Goal: Task Accomplishment & Management: Complete application form

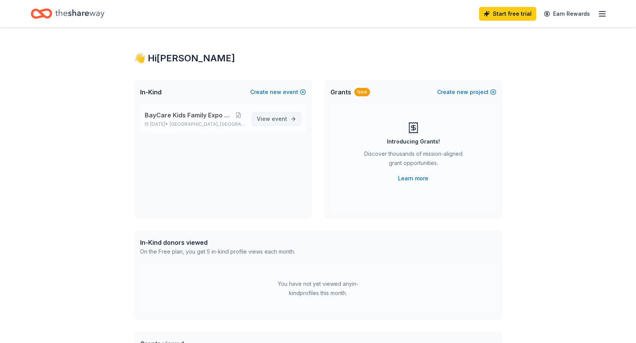
click at [289, 119] on link "View event" at bounding box center [276, 119] width 49 height 14
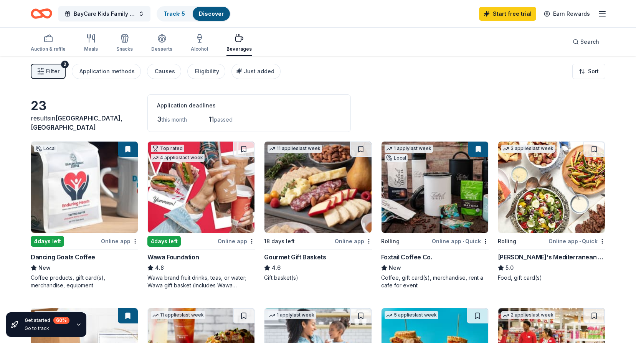
click at [603, 13] on icon "button" at bounding box center [601, 13] width 9 height 9
drag, startPoint x: 393, startPoint y: 101, endPoint x: 390, endPoint y: 81, distance: 20.2
click at [390, 81] on div "Filter 2 Application methods Causes Eligibility Just added Sort" at bounding box center [318, 71] width 636 height 31
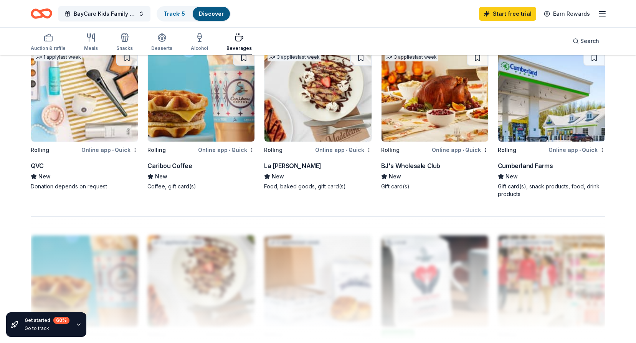
scroll to position [575, 0]
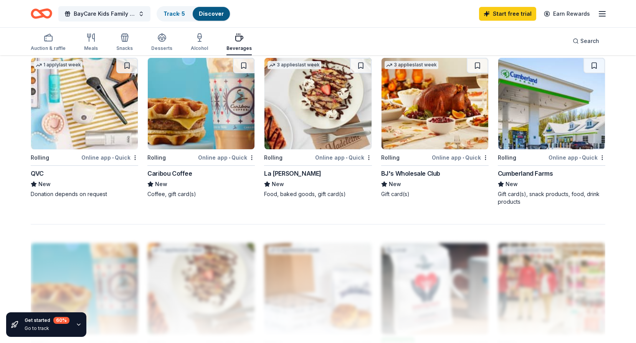
click at [173, 173] on div "Caribou Coffee" at bounding box center [169, 173] width 45 height 9
click at [418, 174] on div "BJ's Wholesale Club" at bounding box center [410, 173] width 59 height 9
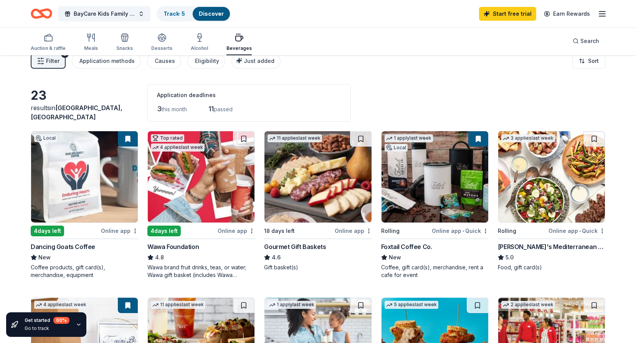
scroll to position [0, 0]
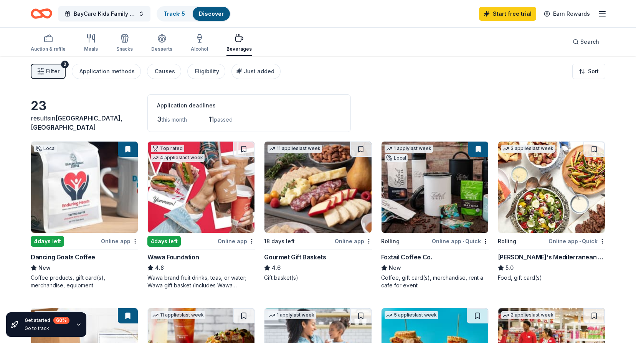
click at [323, 183] on img at bounding box center [317, 187] width 107 height 91
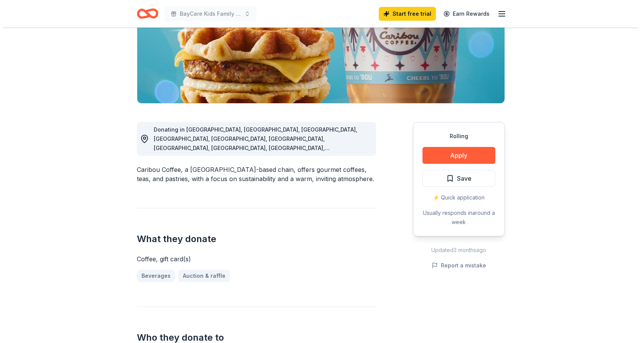
scroll to position [115, 0]
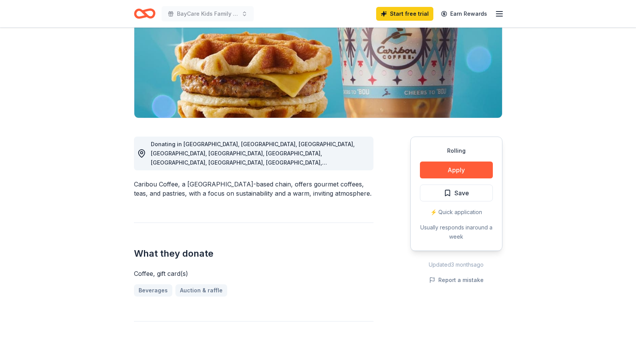
click at [453, 158] on div "Rolling Apply Save ⚡️ Quick application Usually responds in around a week" at bounding box center [456, 194] width 92 height 114
click at [453, 167] on button "Apply" at bounding box center [456, 170] width 73 height 17
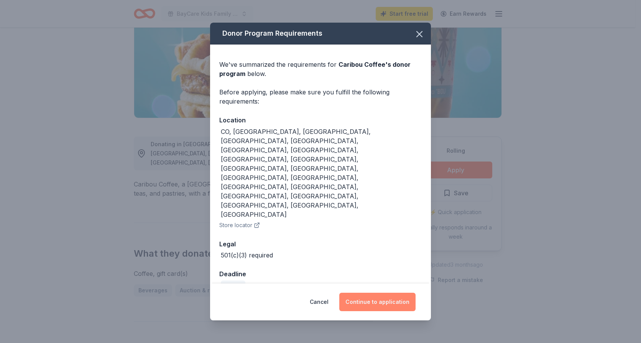
click at [374, 293] on button "Continue to application" at bounding box center [378, 302] width 76 height 18
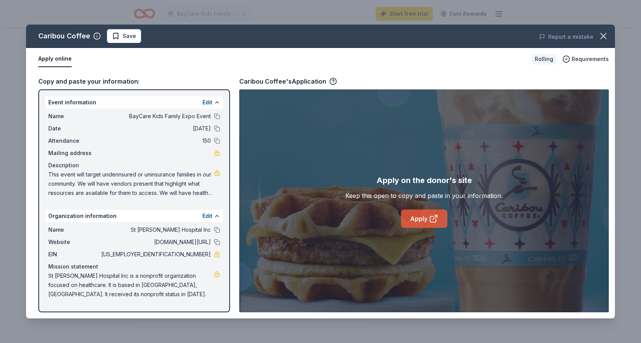
click at [430, 221] on icon at bounding box center [433, 219] width 6 height 6
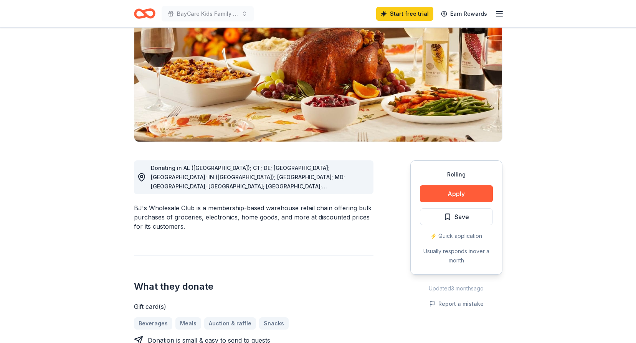
scroll to position [77, 0]
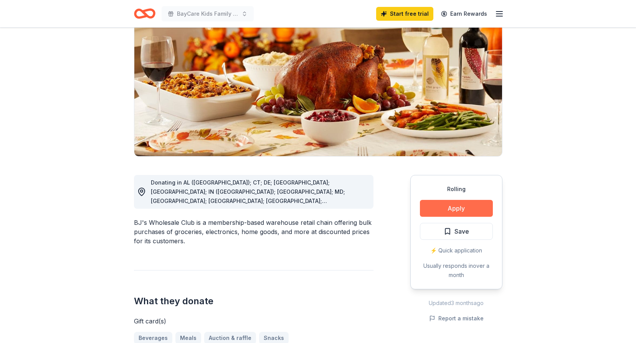
click at [458, 213] on button "Apply" at bounding box center [456, 208] width 73 height 17
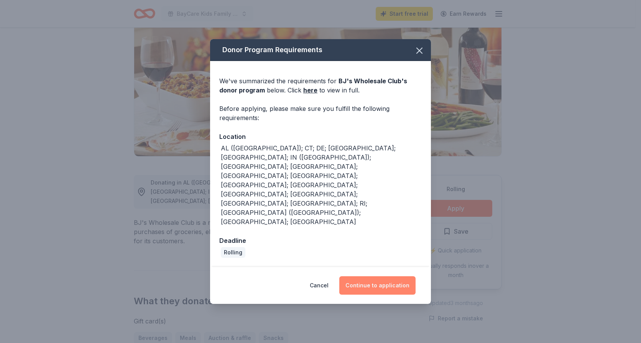
click at [386, 276] on button "Continue to application" at bounding box center [378, 285] width 76 height 18
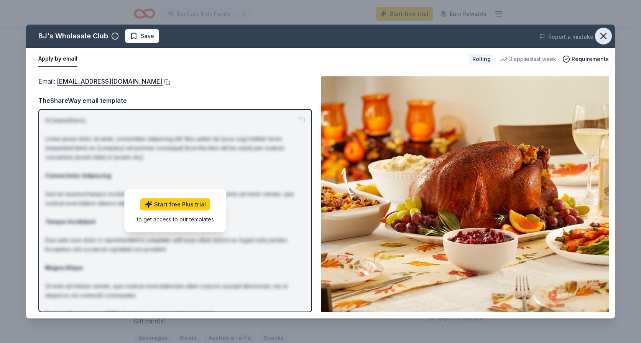
click at [602, 37] on icon "button" at bounding box center [603, 36] width 11 height 11
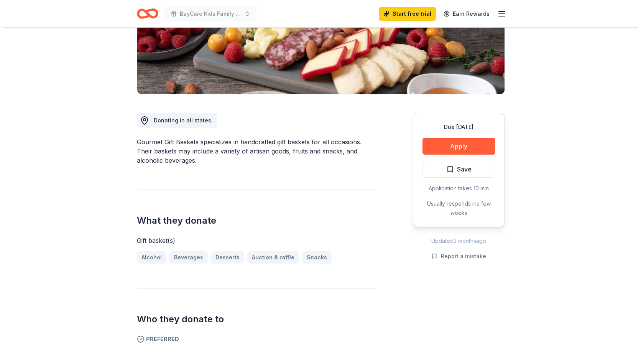
scroll to position [153, 0]
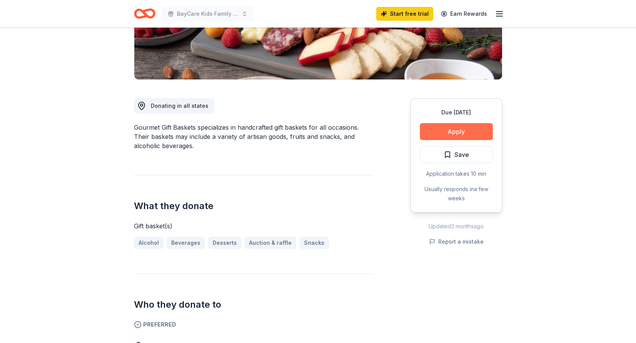
click at [437, 130] on button "Apply" at bounding box center [456, 131] width 73 height 17
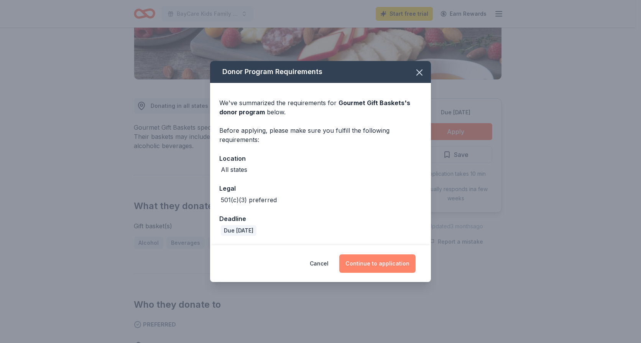
click at [377, 258] on button "Continue to application" at bounding box center [378, 263] width 76 height 18
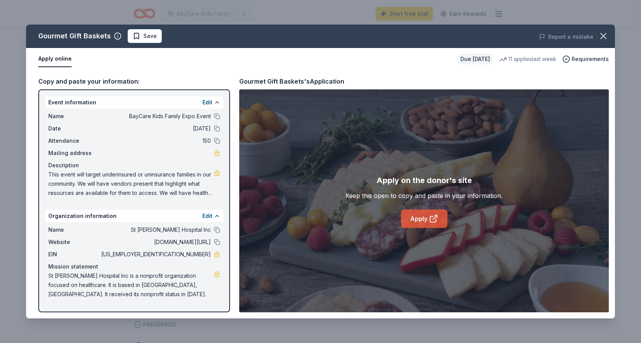
click at [424, 221] on link "Apply" at bounding box center [424, 218] width 46 height 18
